Goal: Task Accomplishment & Management: Manage account settings

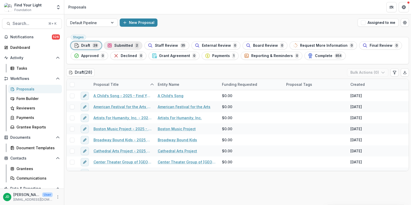
click at [126, 42] on button "Submitted 2" at bounding box center [123, 45] width 39 height 8
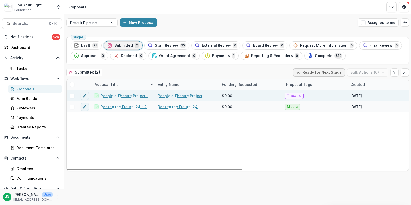
click at [72, 94] on span at bounding box center [72, 96] width 5 height 5
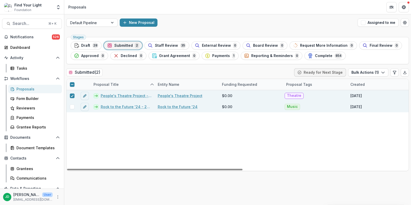
click at [73, 103] on div at bounding box center [72, 106] width 11 height 11
click at [70, 106] on span at bounding box center [72, 107] width 5 height 5
click at [371, 70] on button "Bulk Actions ( 2 )" at bounding box center [368, 72] width 41 height 8
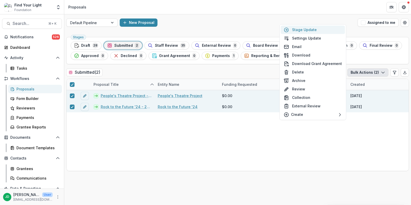
click at [311, 29] on button "Stage Update" at bounding box center [313, 29] width 64 height 8
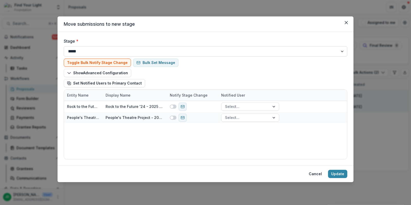
click at [111, 52] on select "**********" at bounding box center [206, 51] width 284 height 10
select select "**********"
click at [64, 46] on select "**********" at bounding box center [206, 51] width 284 height 10
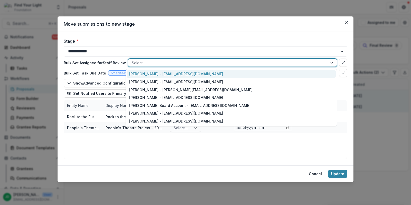
click at [189, 62] on div at bounding box center [228, 63] width 192 height 6
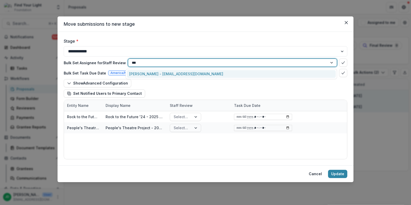
type input "****"
click at [158, 74] on div "Jake Goldbas - jgoldbas@fylf.org" at bounding box center [231, 74] width 209 height 8
type input "*"
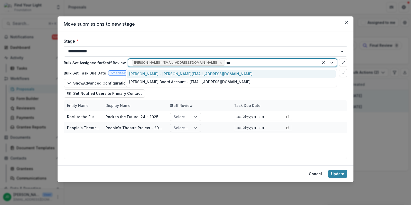
type input "****"
click at [177, 72] on div "Jeffrey Dollinger - jdollinger@fylf.org" at bounding box center [231, 74] width 209 height 8
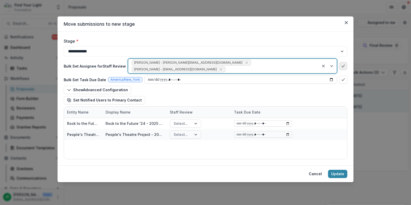
click at [343, 64] on icon "bulk-confirm-option" at bounding box center [343, 66] width 4 height 4
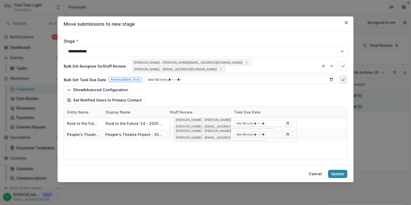
click at [344, 78] on polyline "bulk-confirm-option" at bounding box center [343, 79] width 3 height 2
click at [335, 175] on button "Update" at bounding box center [337, 174] width 19 height 8
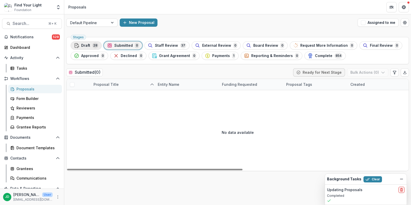
click at [87, 47] on span "Draft" at bounding box center [85, 45] width 9 height 4
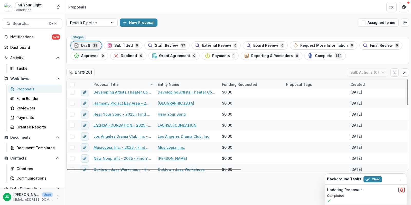
scroll to position [135, 0]
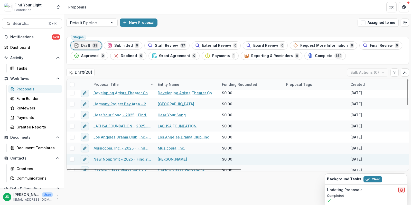
click at [105, 157] on link "New Nonprofit - 2025 - Find Your Light Foundation 25/26 RFP Grant Application" at bounding box center [123, 159] width 58 height 5
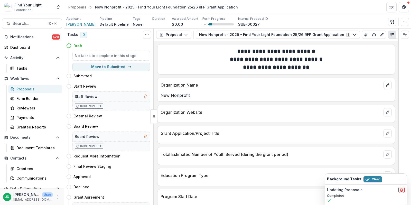
click at [85, 23] on span "Monica Daniels" at bounding box center [80, 24] width 29 height 5
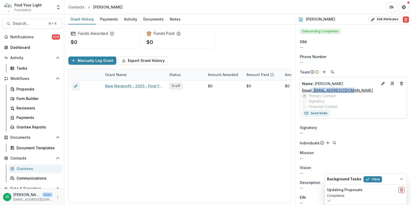
drag, startPoint x: 355, startPoint y: 90, endPoint x: 313, endPoint y: 92, distance: 42.7
click at [313, 92] on div "Email: mncmrdnls@gmail.com" at bounding box center [353, 90] width 103 height 5
copy link "mncmrdnls@gmail.com"
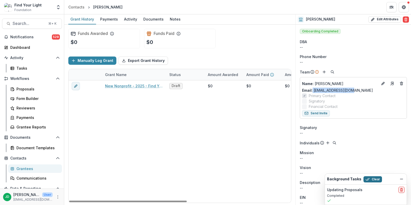
click at [375, 177] on button "Clear" at bounding box center [373, 179] width 19 height 6
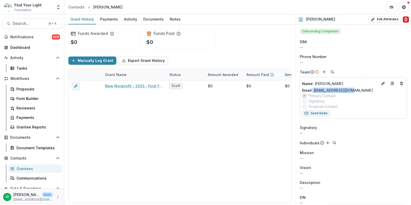
click at [405, 19] on g "Delete" at bounding box center [406, 19] width 3 height 3
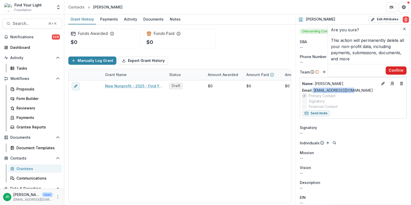
click at [391, 71] on button "Confirm" at bounding box center [396, 70] width 21 height 8
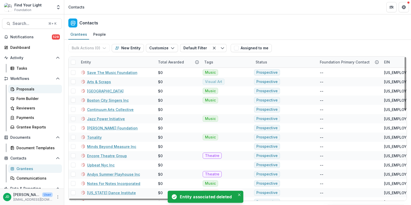
click at [24, 90] on div "Proposals" at bounding box center [36, 88] width 41 height 5
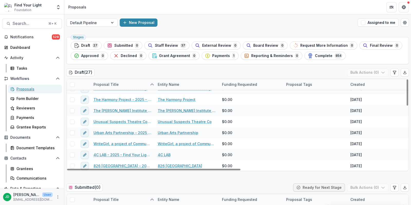
scroll to position [18, 0]
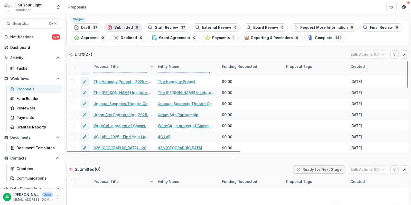
click at [127, 26] on span "Submitted" at bounding box center [123, 27] width 19 height 4
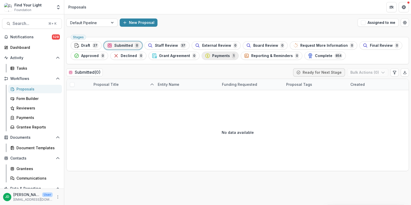
click at [218, 55] on span "Payments" at bounding box center [221, 56] width 18 height 4
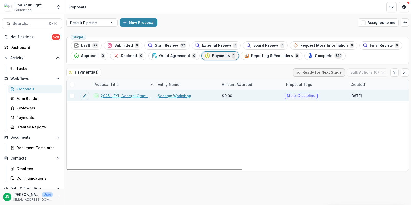
click at [116, 95] on link "2025 - FYL General Grant Application" at bounding box center [126, 95] width 51 height 5
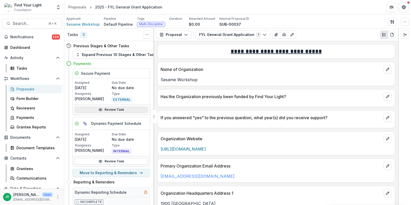
click at [119, 110] on link "Review Task" at bounding box center [111, 110] width 73 height 6
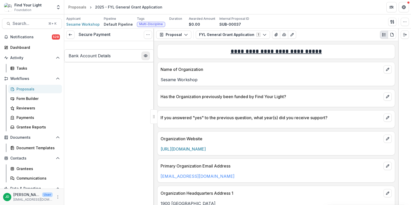
click at [145, 56] on icon "PDF Preview" at bounding box center [145, 55] width 3 height 2
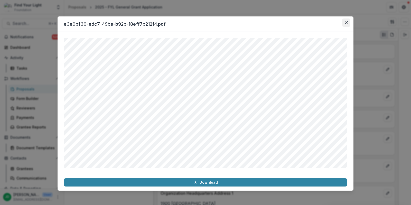
click at [346, 25] on button "Close" at bounding box center [346, 23] width 8 height 8
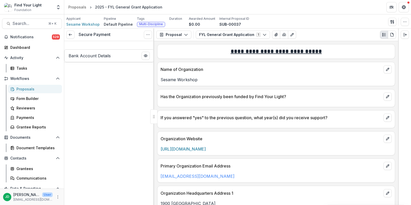
click at [35, 88] on div "Proposals" at bounding box center [36, 88] width 41 height 5
